Goal: Task Accomplishment & Management: Complete application form

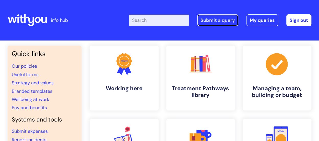
click at [217, 21] on link "Submit a query" at bounding box center [217, 20] width 41 height 12
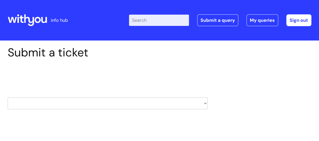
click at [97, 99] on select "HR / People IT and Support Clinical Drug Alerts Finance Accounts Data Support T…" at bounding box center [108, 103] width 200 height 12
select select "hr_/_people"
click at [8, 97] on select "HR / People IT and Support Clinical Drug Alerts Finance Accounts Data Support T…" at bounding box center [108, 103] width 200 height 12
select select "80004418201"
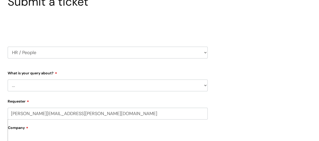
scroll to position [51, 0]
click at [62, 85] on select "... Absence Query Holiday Query Employee change request General HR Query iTrent…" at bounding box center [108, 85] width 200 height 12
select select "General HR Query"
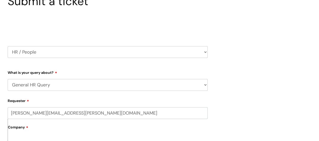
click at [8, 79] on select "... Absence Query Holiday Query Employee change request General HR Query iTrent…" at bounding box center [108, 85] width 200 height 12
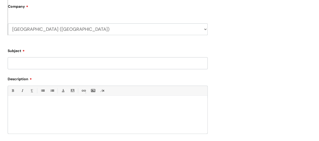
scroll to position [179, 0]
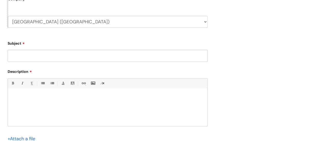
click at [45, 54] on input "Subject" at bounding box center [108, 56] width 200 height 12
type input "[PERSON_NAME]"
click at [28, 95] on p at bounding box center [108, 96] width 192 height 5
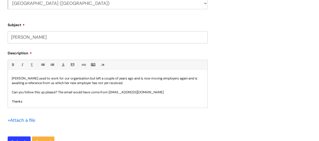
scroll to position [204, 0]
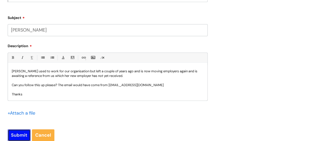
click at [16, 133] on input "Submit" at bounding box center [19, 135] width 23 height 12
type input "Please Wait..."
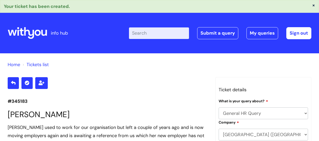
select select "General HR Query"
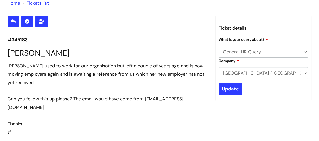
scroll to position [26, 0]
